Goal: Navigation & Orientation: Find specific page/section

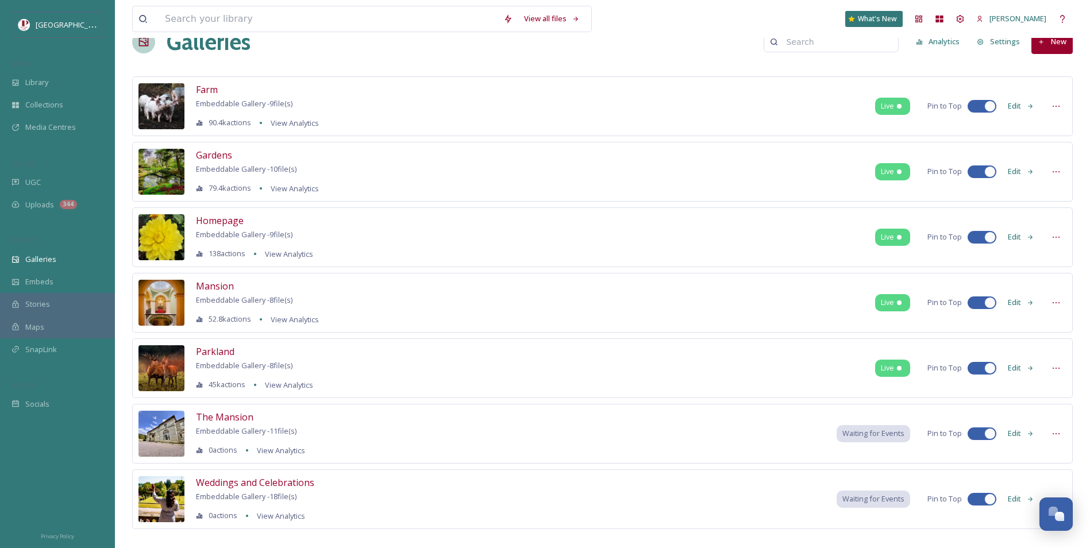
scroll to position [46, 0]
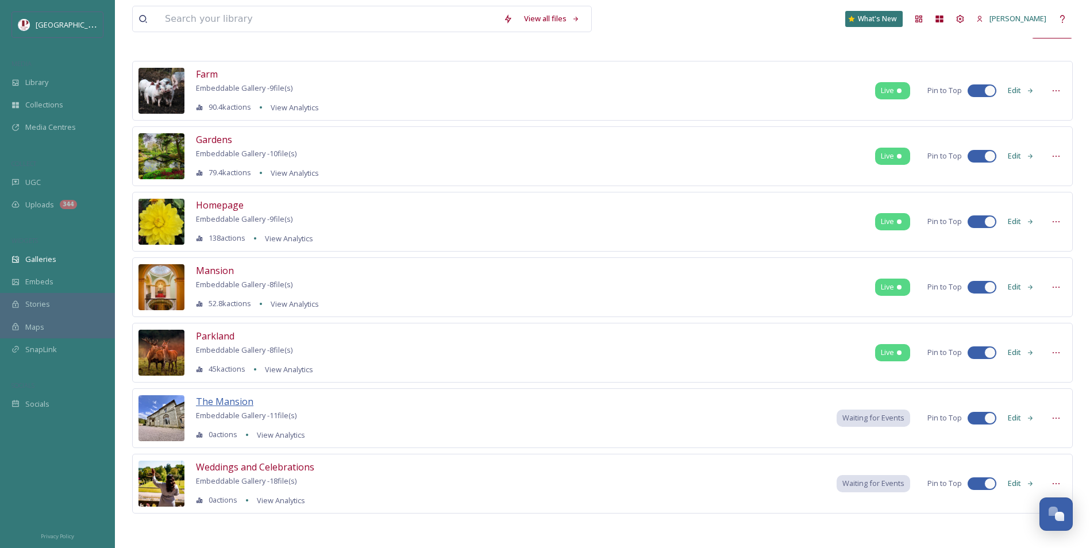
click at [206, 402] on span "The Mansion" at bounding box center [224, 401] width 57 height 13
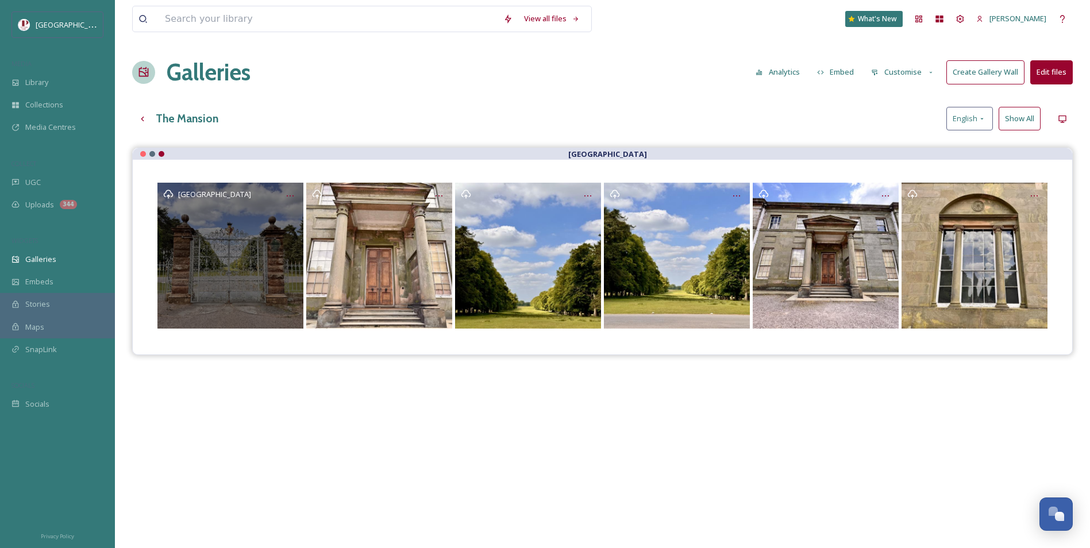
click at [213, 265] on div "[GEOGRAPHIC_DATA]" at bounding box center [230, 256] width 146 height 146
click at [171, 194] on icon at bounding box center [168, 194] width 10 height 10
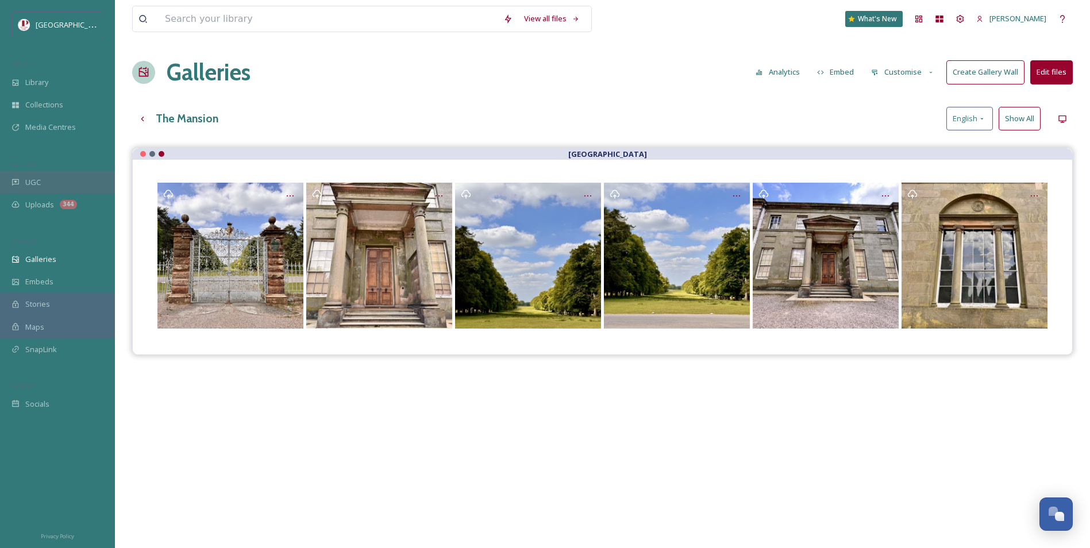
click at [71, 175] on div "UGC" at bounding box center [57, 182] width 115 height 22
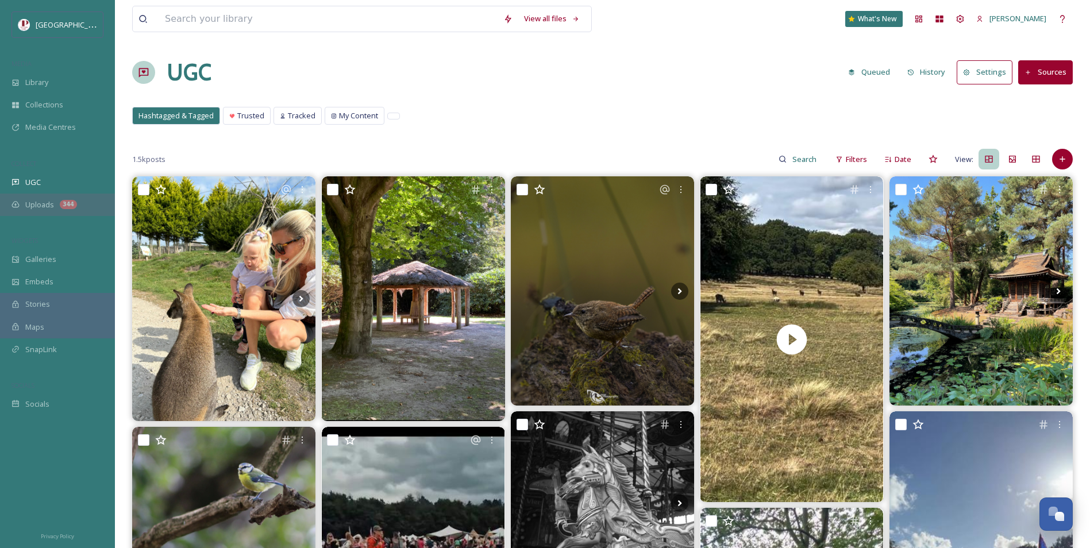
drag, startPoint x: 76, startPoint y: 203, endPoint x: 44, endPoint y: 210, distance: 33.6
click at [44, 210] on div "Uploads 344" at bounding box center [57, 205] width 115 height 22
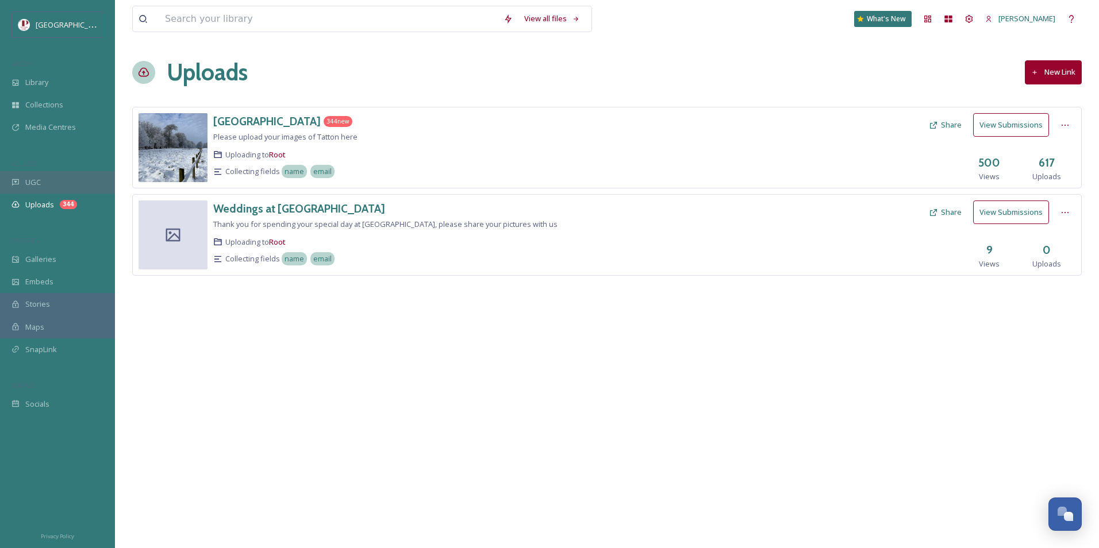
click at [57, 183] on div "UGC" at bounding box center [57, 182] width 115 height 22
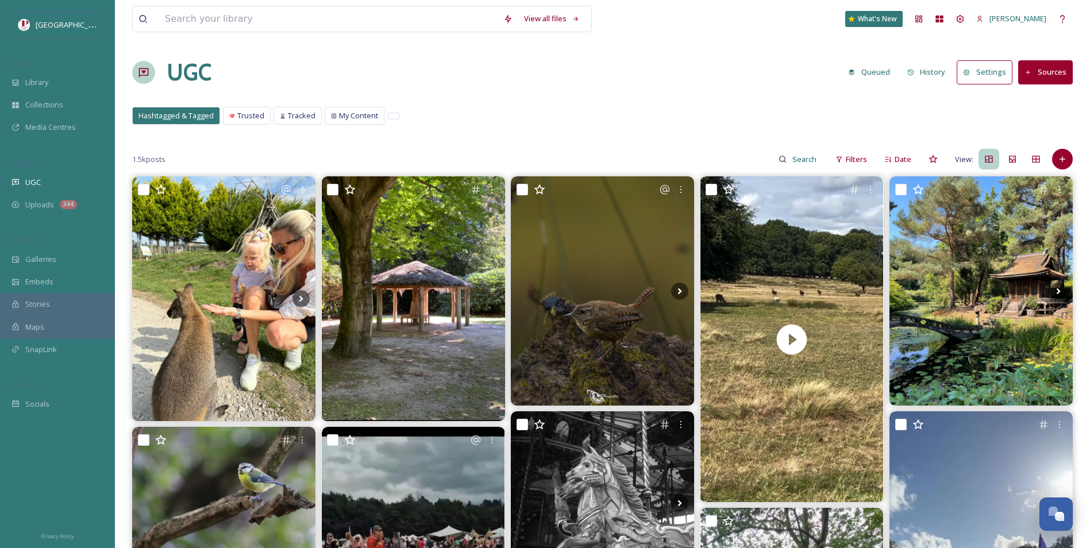
click at [579, 122] on div "Hashtagged & Tagged Trusted Tracked My Content Hashtagged & Tagged Trusted Trac…" at bounding box center [602, 119] width 941 height 24
